Goal: Navigation & Orientation: Locate item on page

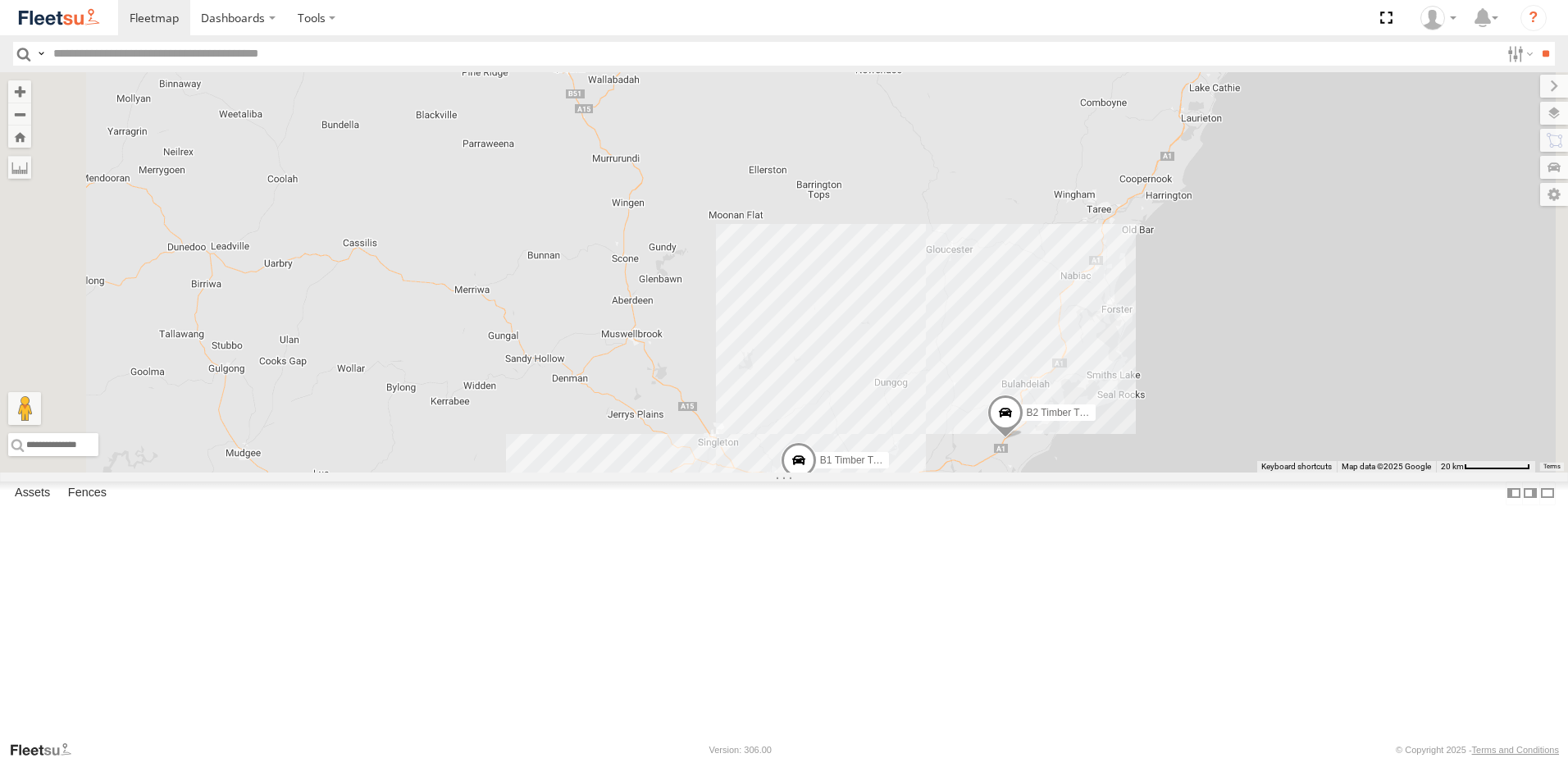
drag, startPoint x: 814, startPoint y: 502, endPoint x: 910, endPoint y: 202, distance: 315.0
click at [903, 198] on div "CX4 Express Ute L2 Plasterboard Truck B2 Timber Truck C3 Timber Truck CX3 Expre…" at bounding box center [784, 273] width 1568 height 400
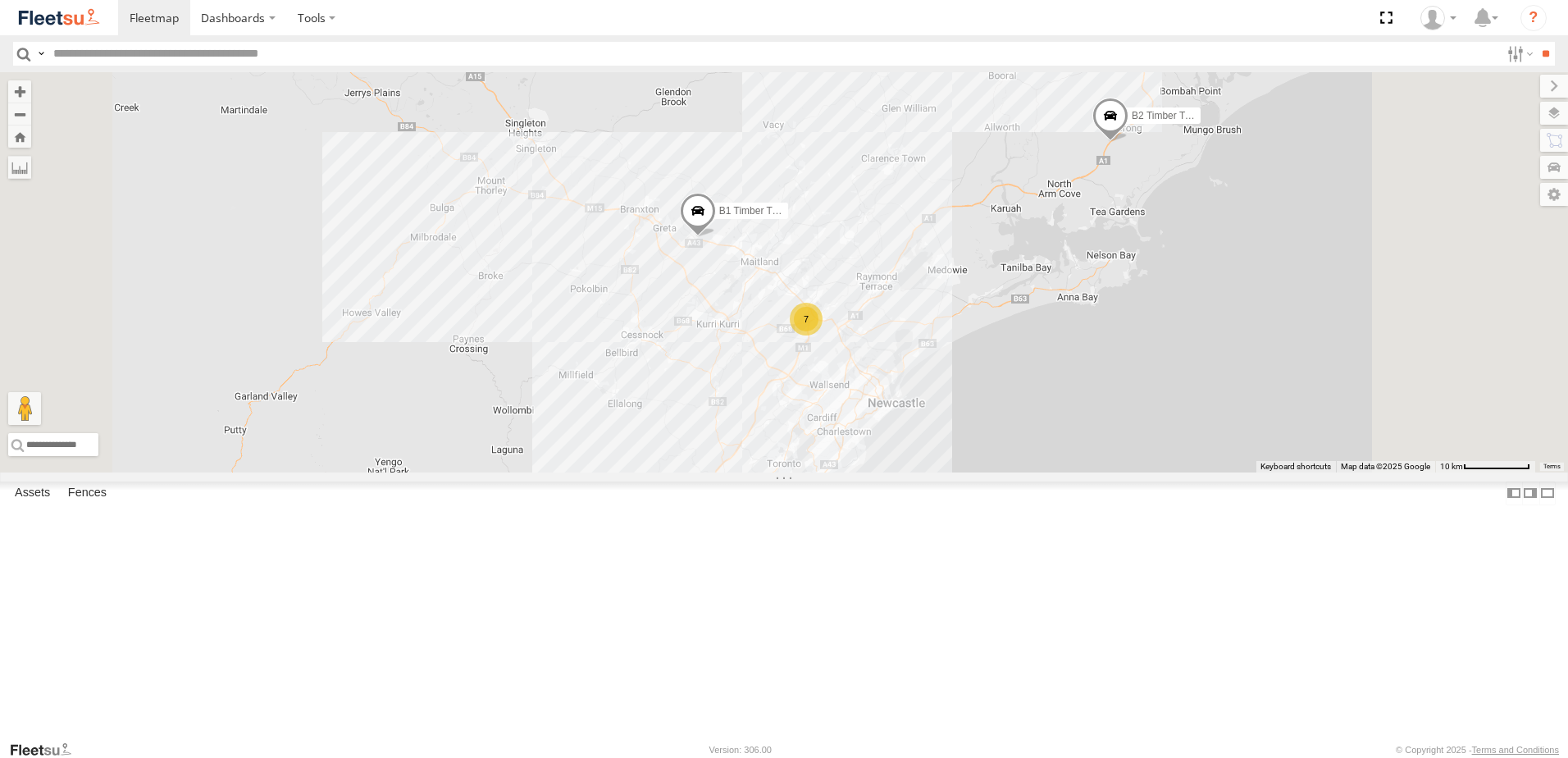
drag, startPoint x: 974, startPoint y: 540, endPoint x: 953, endPoint y: 333, distance: 208.1
click at [788, 220] on label "B1 Timber Truck" at bounding box center [747, 211] width 82 height 16
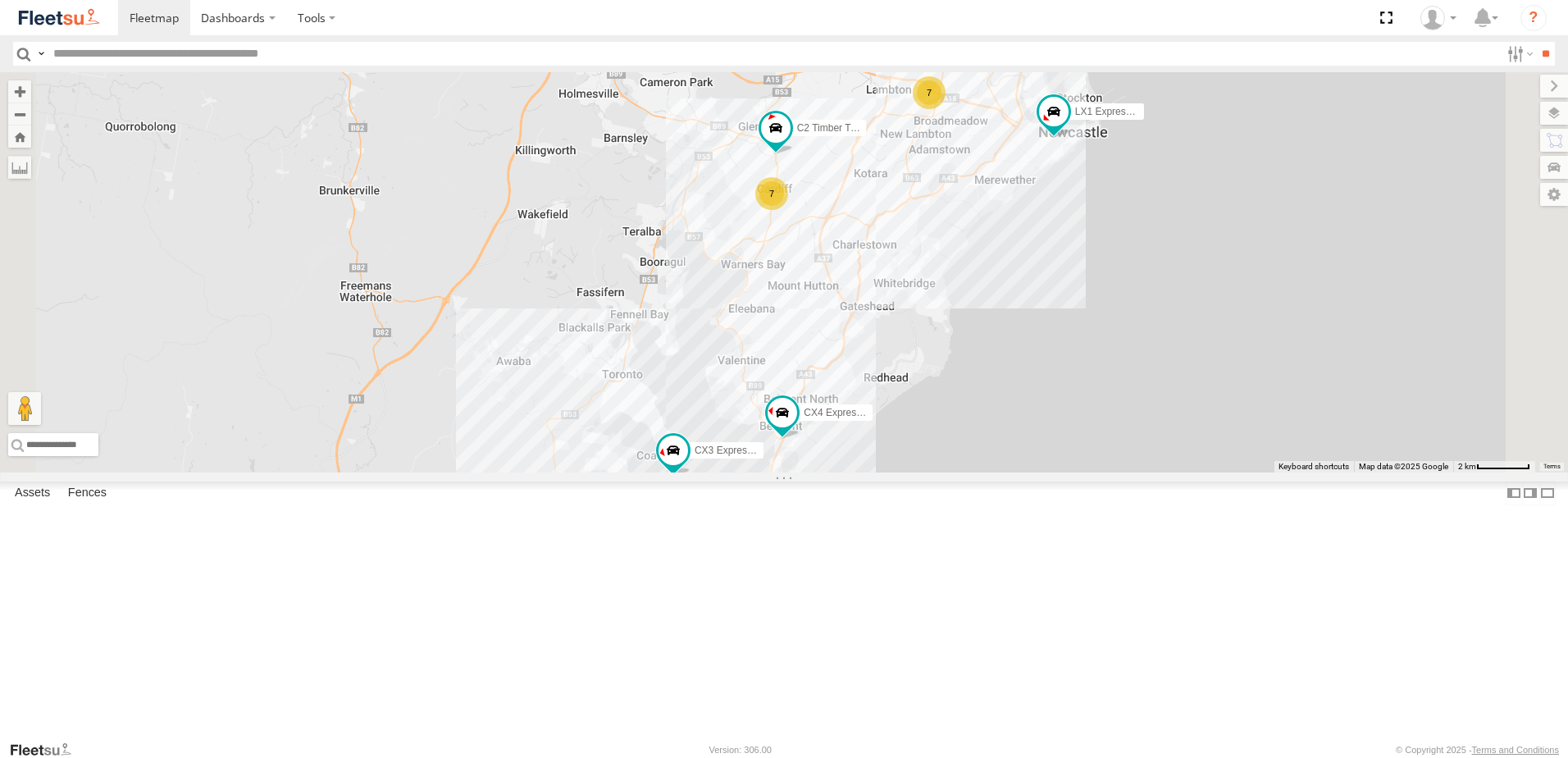
drag, startPoint x: 913, startPoint y: 594, endPoint x: 910, endPoint y: 456, distance: 138.0
click at [909, 456] on div "B2 Timber Truck B5 Timber Truck B1 Timber Truck B1 Timber Truck Beresfield Truc…" at bounding box center [784, 273] width 1568 height 400
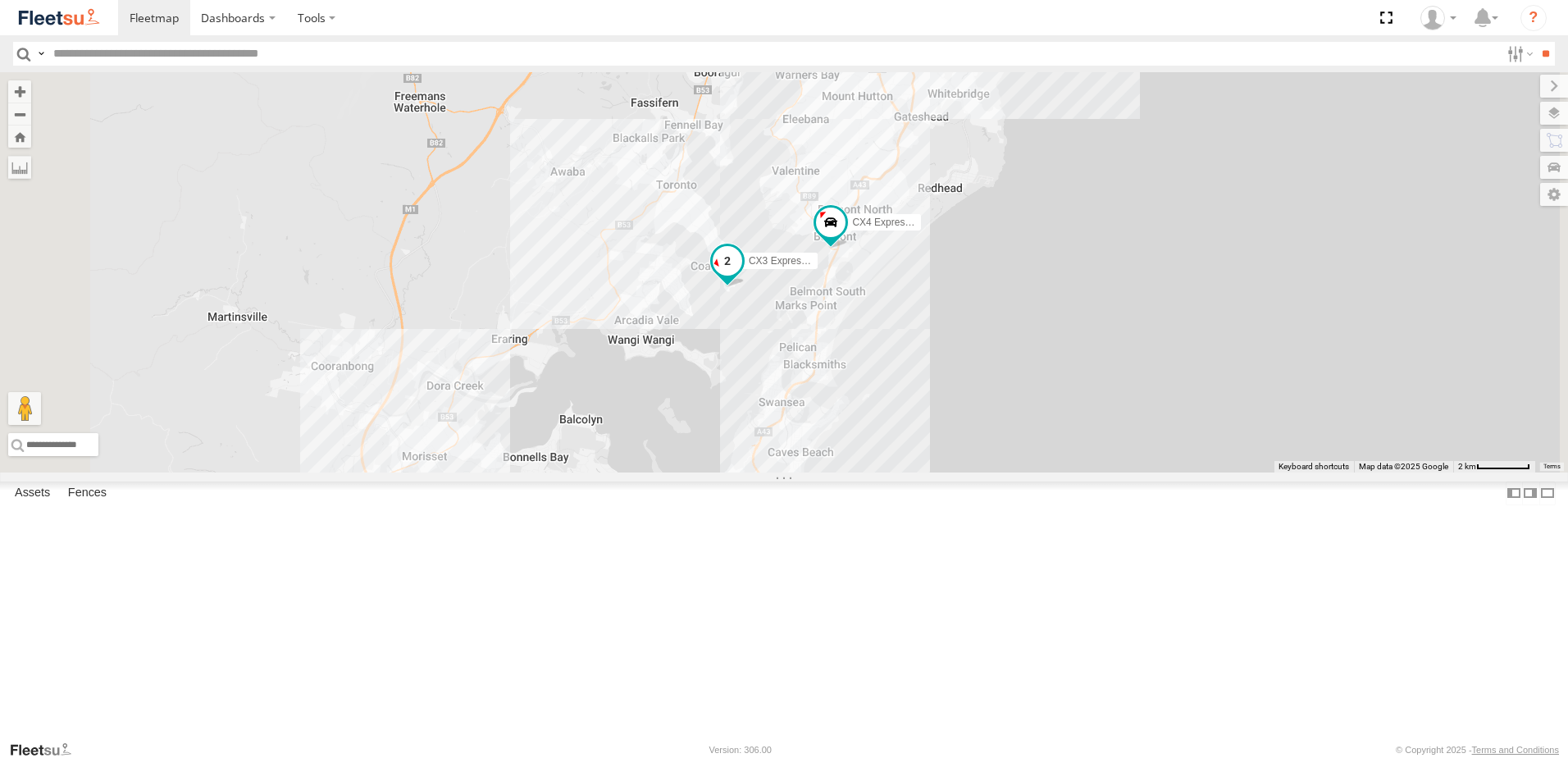
drag, startPoint x: 941, startPoint y: 578, endPoint x: 993, endPoint y: 392, distance: 193.1
click at [824, 267] on span "CX3 Express Ute" at bounding box center [787, 261] width 76 height 11
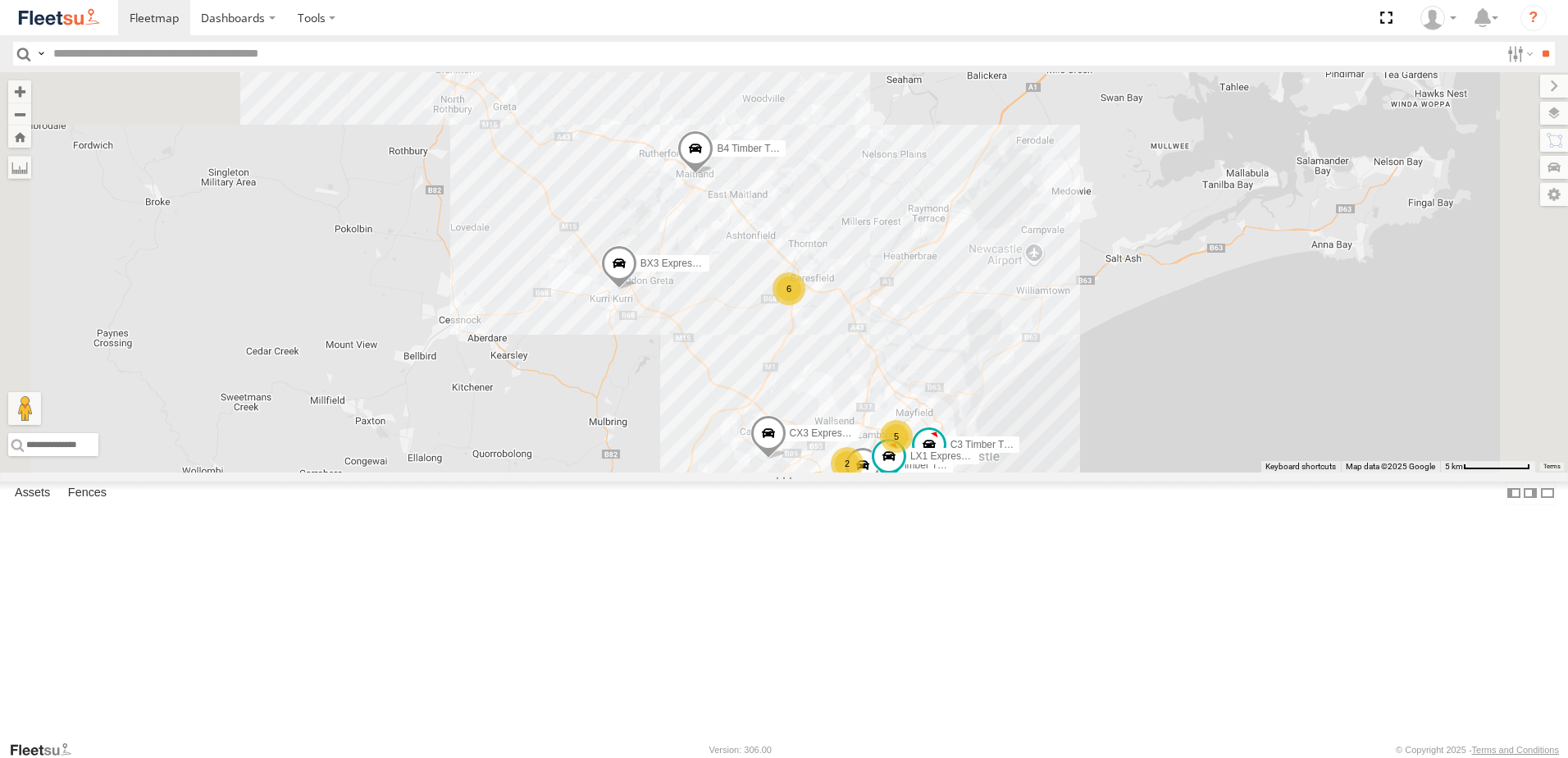
drag, startPoint x: 924, startPoint y: 527, endPoint x: 895, endPoint y: 370, distance: 159.7
click at [715, 269] on span "BX3 Express Ute" at bounding box center [678, 263] width 75 height 11
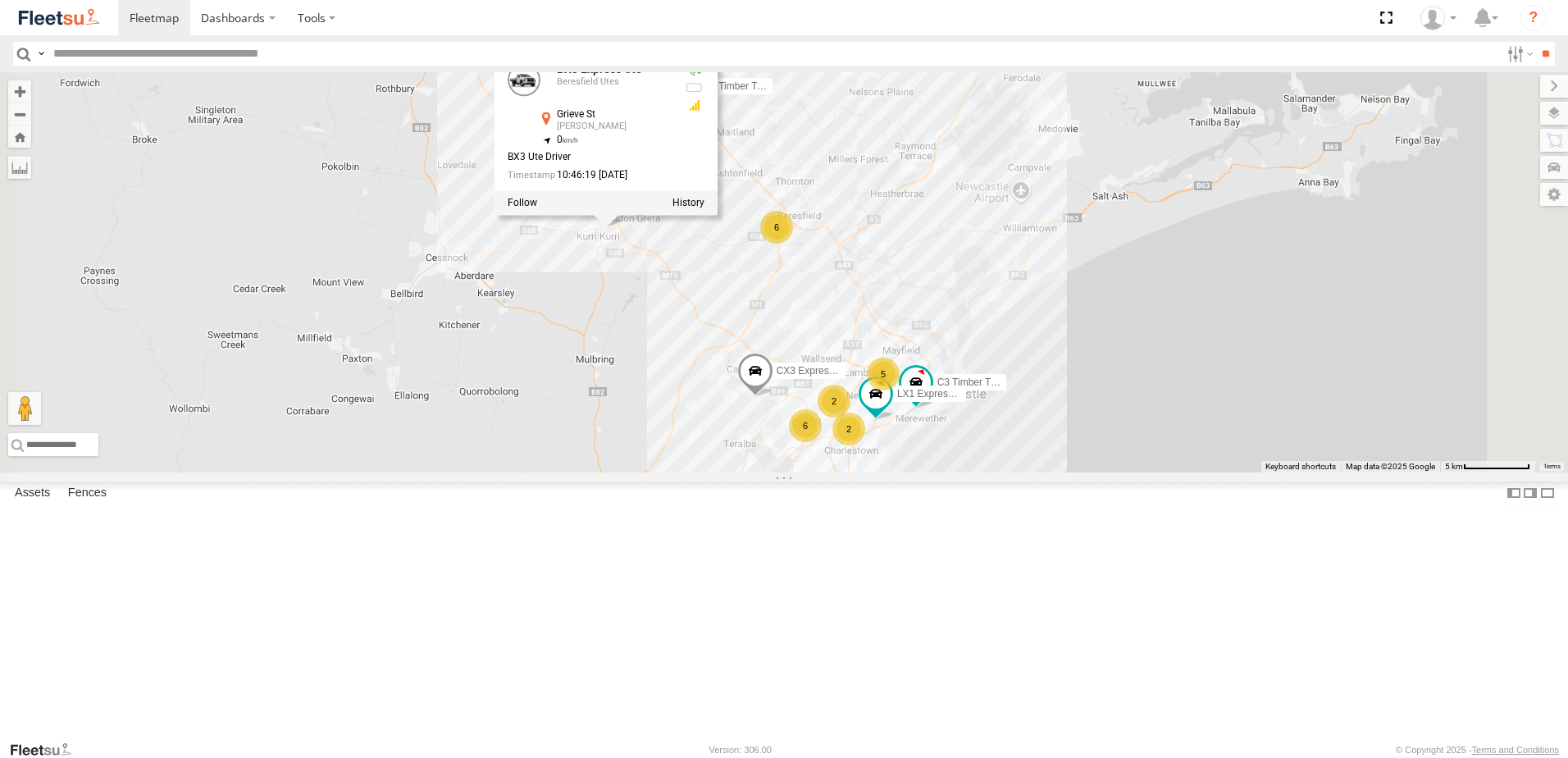
click at [1214, 390] on div "B4 Timber Truck B2 Timber Truck CX3 Express Ute B5 Timber Truck BX3 Express Ute…" at bounding box center [784, 273] width 1568 height 400
